Goal: Task Accomplishment & Management: Use online tool/utility

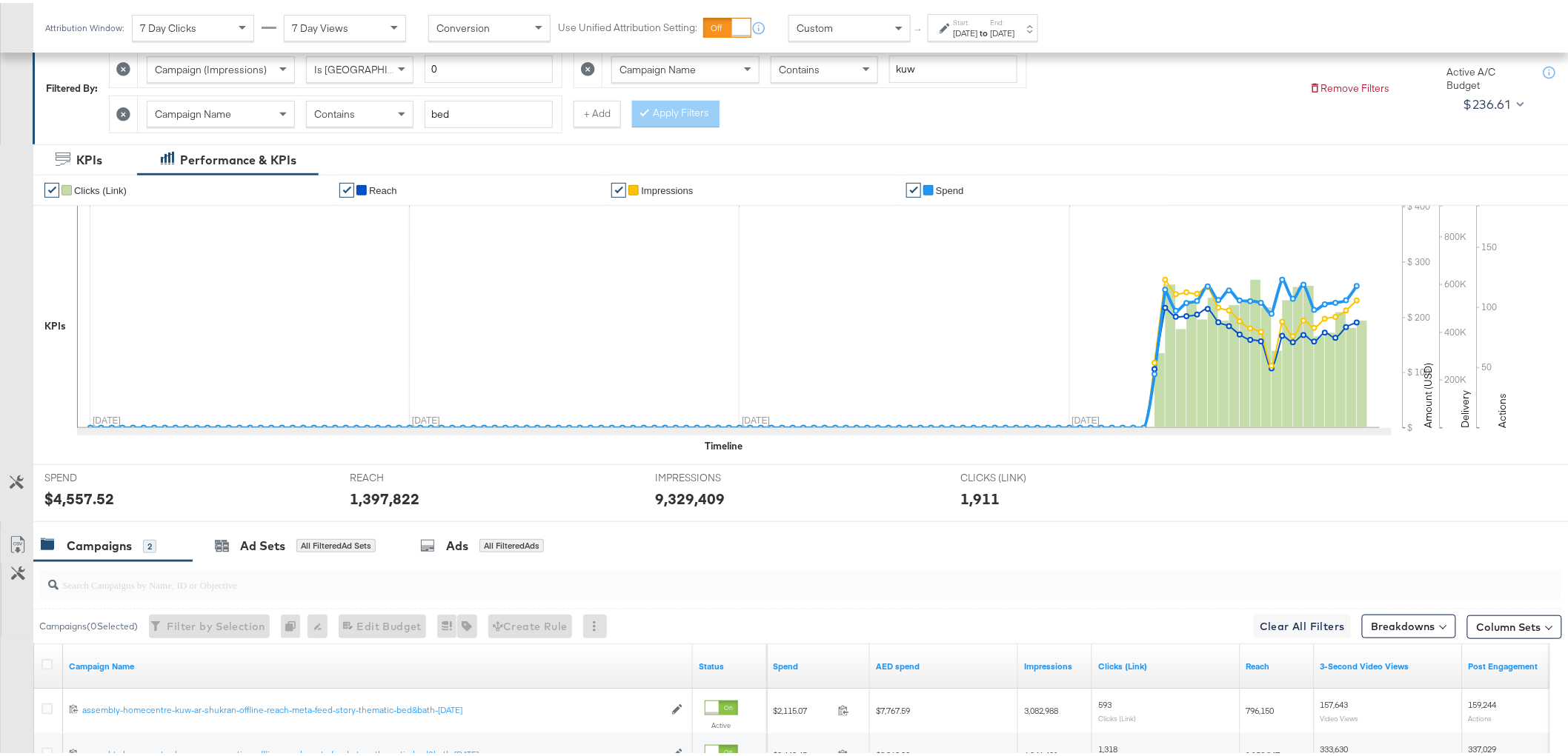
scroll to position [392, 0]
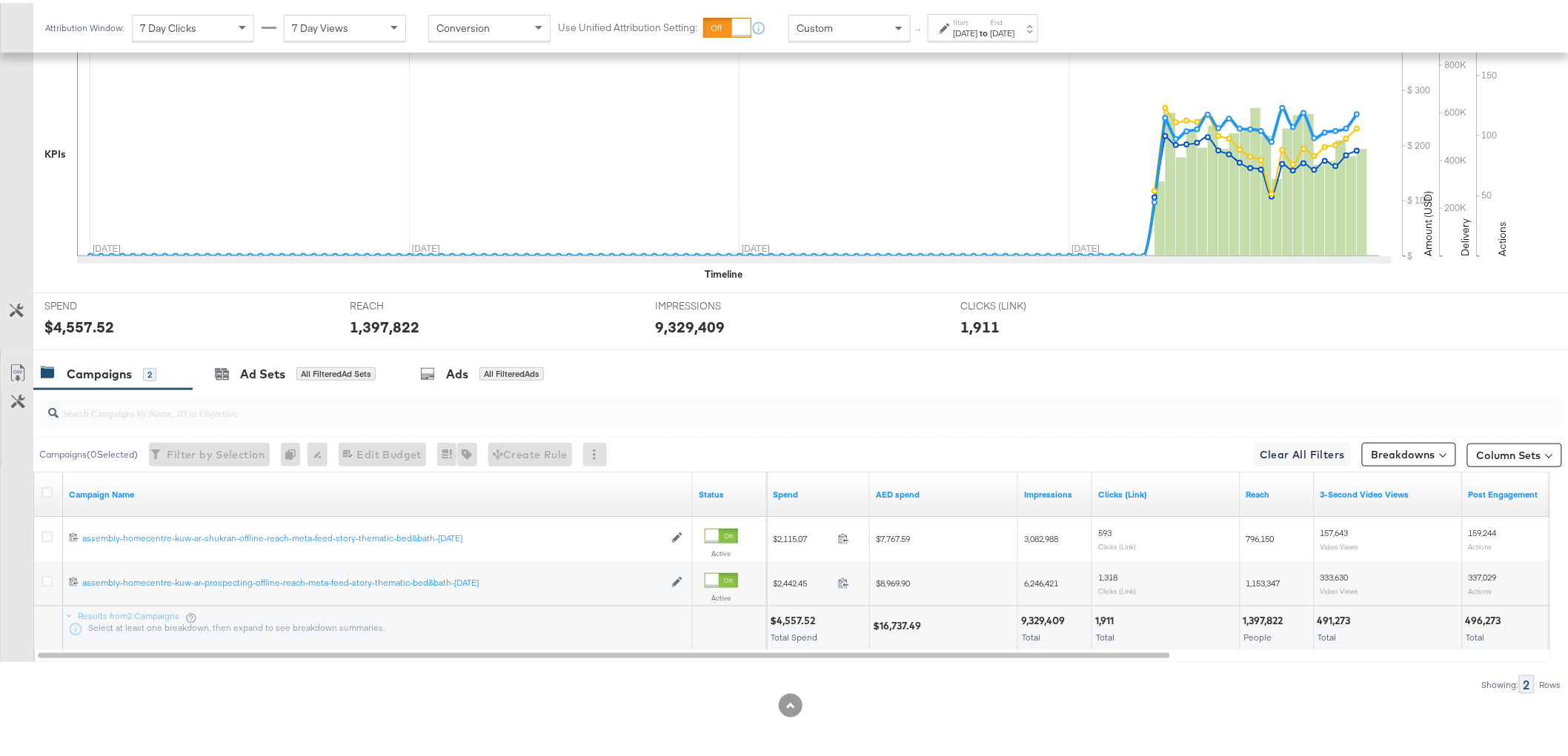
click at [1265, 615] on div "1,397,822" at bounding box center [1266, 618] width 45 height 14
copy div "1,397,822"
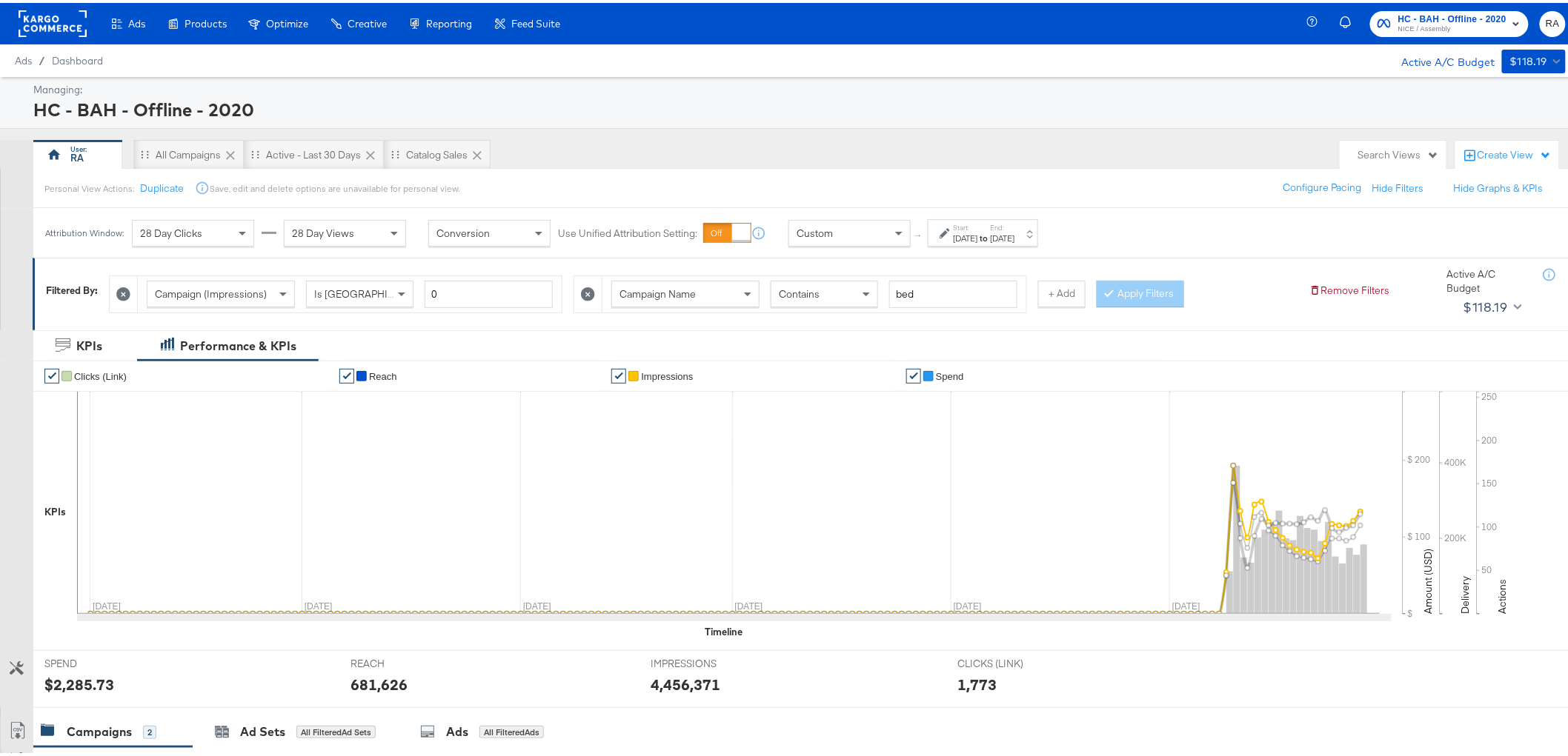
scroll to position [358, 0]
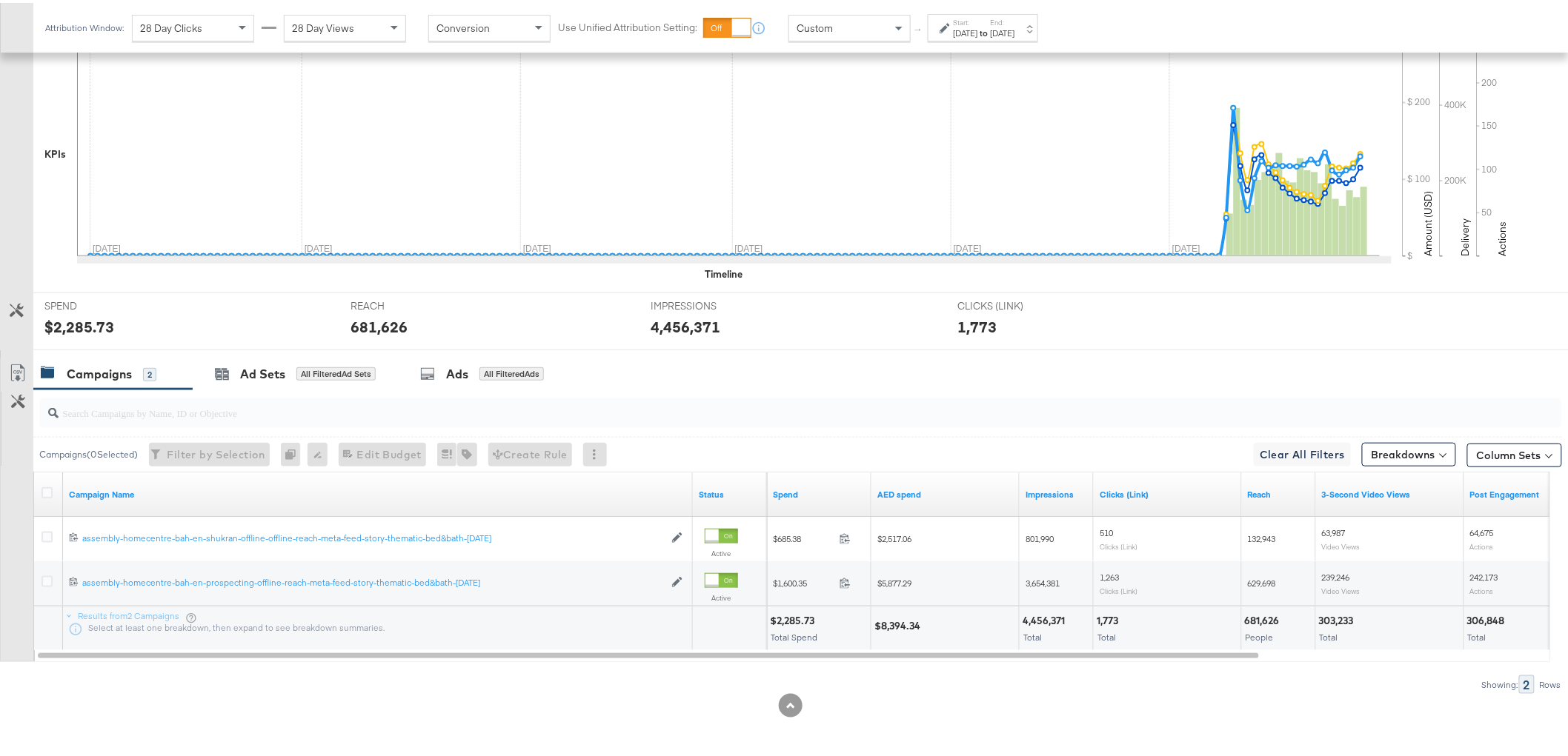
click at [1272, 619] on div "681,626" at bounding box center [1264, 618] width 39 height 14
copy div "681,626"
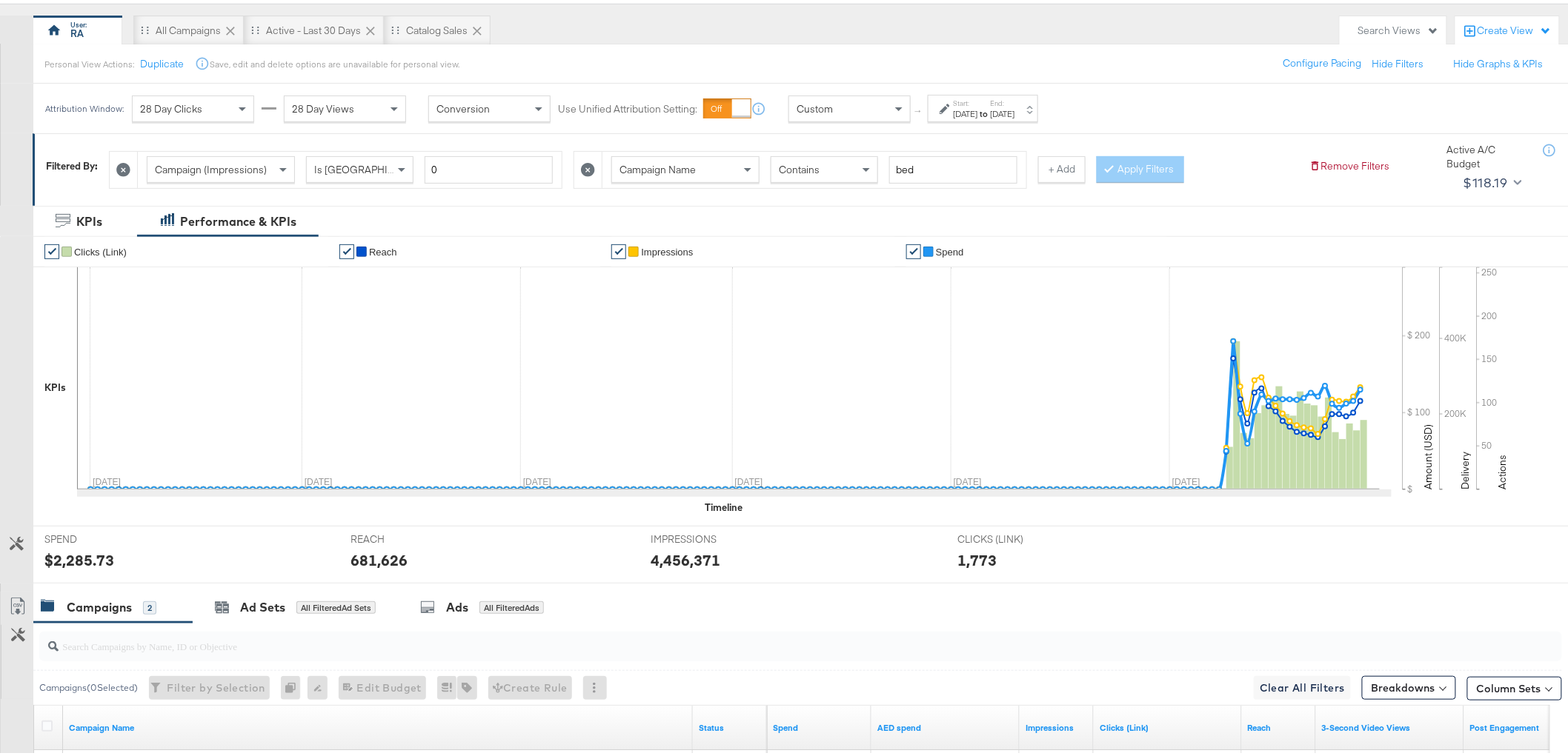
scroll to position [276, 0]
